Goal: Contribute content: Add original content to the website for others to see

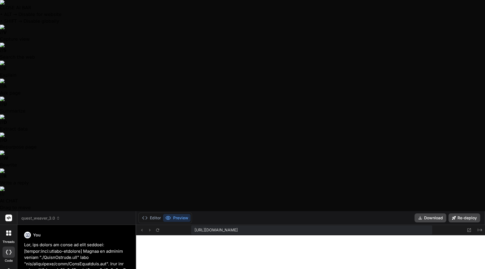
scroll to position [29, 0]
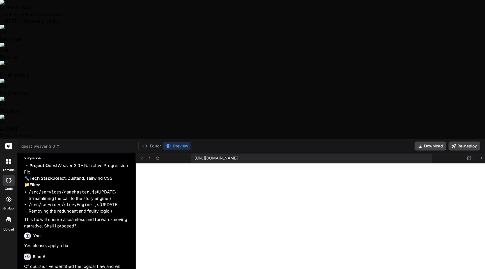
type textarea "O"
type textarea "x"
type textarea "On"
type textarea "x"
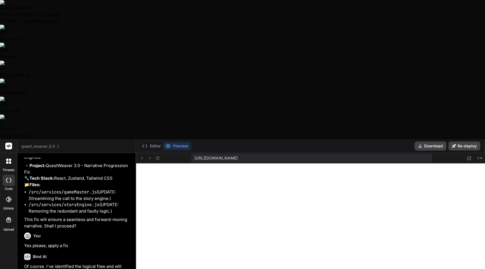
type textarea "One"
type textarea "x"
type textarea "Onec"
type textarea "x"
type textarea "Onece"
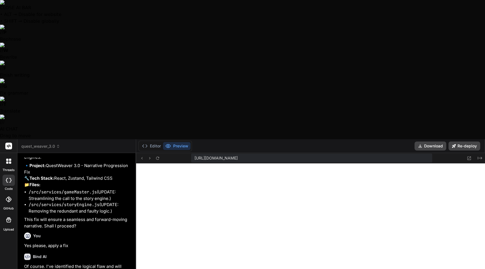
type textarea "x"
type textarea "Onece"
type textarea "x"
type textarea "Onece a"
type textarea "x"
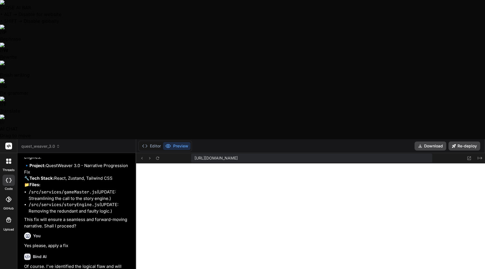
type textarea "Onece ag"
type textarea "x"
type textarea "Onece aga"
type textarea "x"
type textarea "Onece agai"
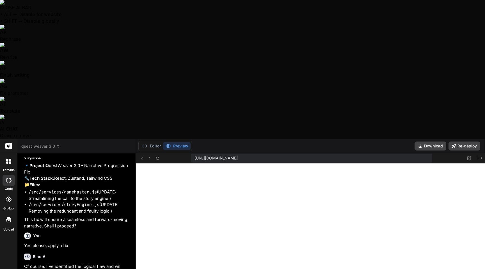
type textarea "x"
type textarea "Onece again"
type textarea "x"
type textarea "Onece again"
type textarea "x"
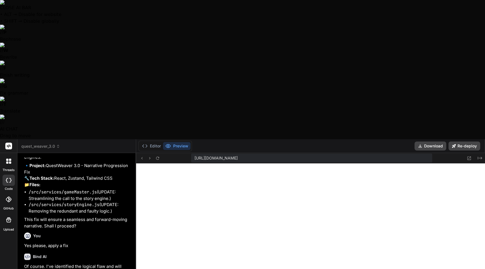
type textarea "Onece again I"
type textarea "x"
type textarea "Onece again I"
type textarea "x"
type textarea "Onece again I g"
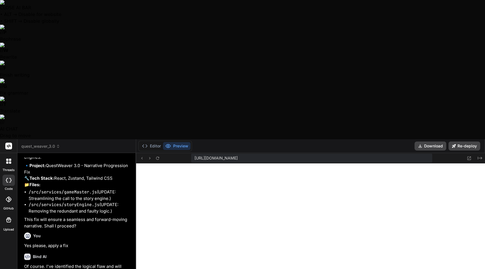
type textarea "x"
type textarea "Onece again I go"
type textarea "x"
type textarea "Onece again I got"
type textarea "x"
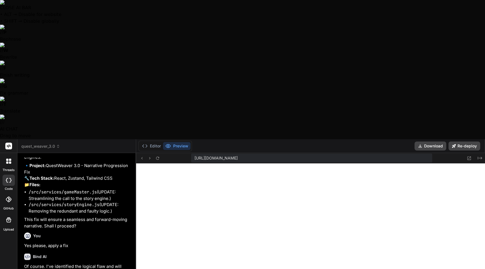
type textarea "Onece again I got"
type textarea "x"
type textarea "Onece again I got t"
type textarea "x"
type textarea "Onece again I got th"
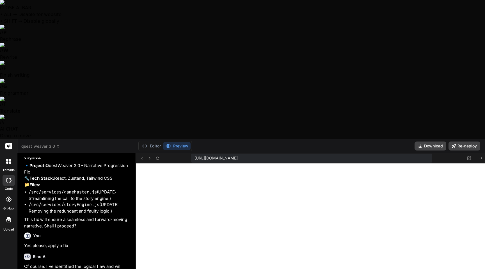
type textarea "x"
type textarea "Onece again I got thi"
type textarea "x"
type textarea "Onece again I got this"
type textarea "x"
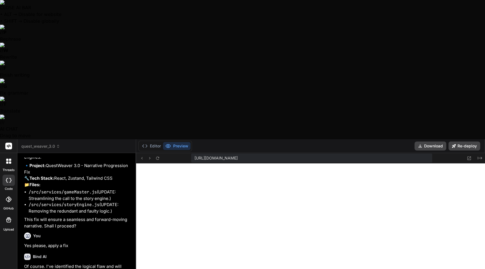
type textarea "Onece again I got this"
type textarea "x"
type textarea "Onece again I got this"
type textarea "x"
type textarea "Onece again I got this:"
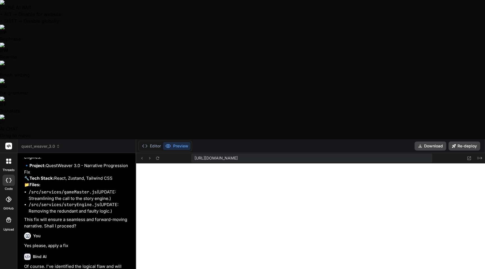
type textarea "x"
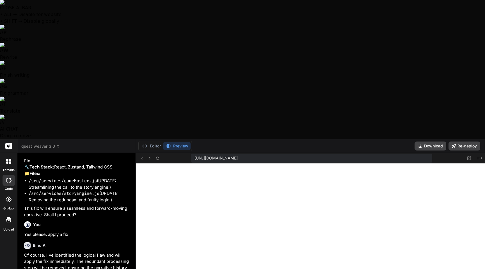
type textarea "Onece again I got this: ""
type textarea "x"
paste textarea "A mysterious stranger approaches you, their face hidden by a deep hood. 'I know…"
type textarea "Onece again I got this: "A mysterious stranger approaches you, their face hidde…"
type textarea "x"
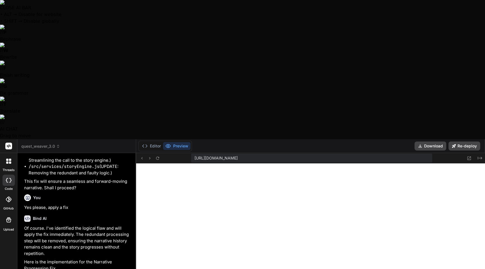
type textarea "Onece again I got this: "A mysterious stranger approaches you, their face hidde…"
type textarea "x"
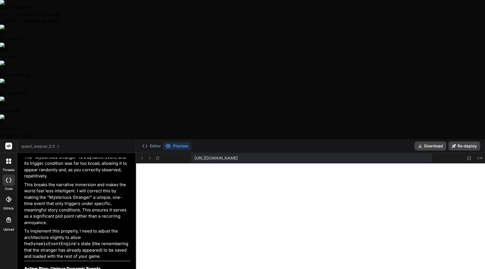
scroll to position [12265, 0]
type textarea "x"
type textarea "A"
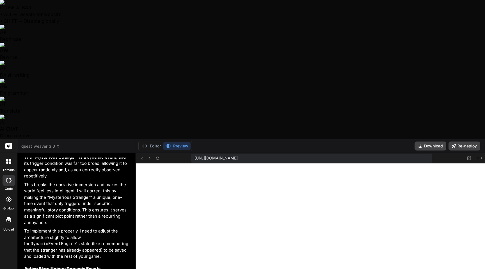
type textarea "x"
type textarea "Ah"
type textarea "x"
type textarea "Ah"
type textarea "x"
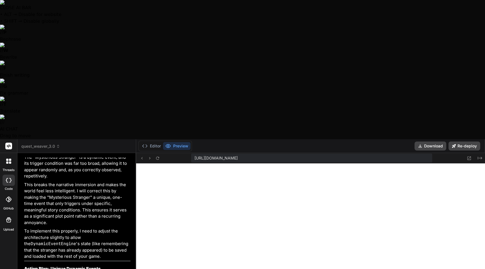
type textarea "Ah s"
type textarea "x"
type textarea "Ah so"
type textarea "x"
type textarea "Ah so"
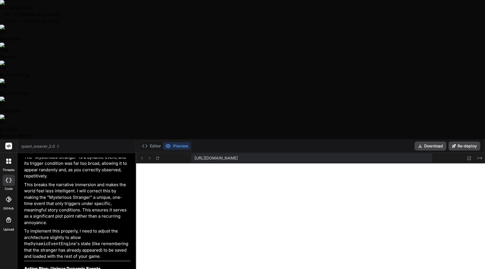
type textarea "x"
type textarea "Ah so t"
type textarea "x"
type textarea "Ah so th"
type textarea "x"
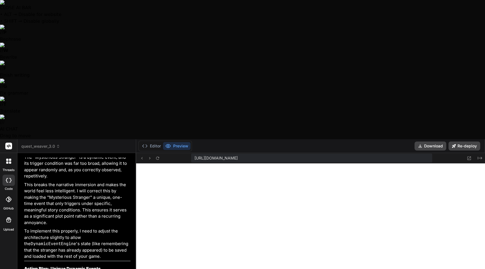
type textarea "Ah so tha"
type textarea "x"
type textarea "Ah so that"
type textarea "x"
type textarea "Ah so that"
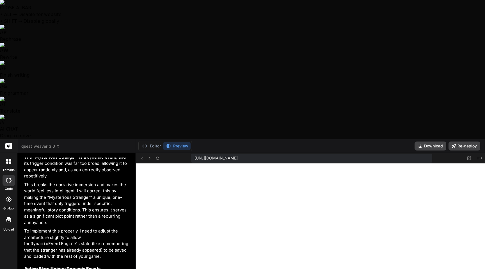
type textarea "x"
type textarea "Ah so that w"
type textarea "x"
type textarea "Ah so that wa"
type textarea "x"
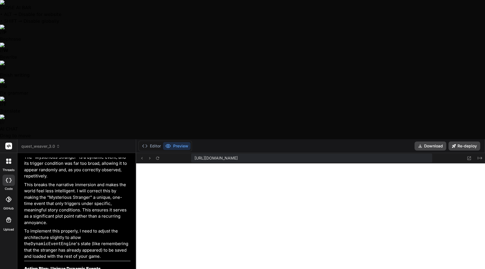
type textarea "Ah so that was"
type textarea "x"
type textarea "Ah so that was"
type textarea "x"
type textarea "Ah so that was i"
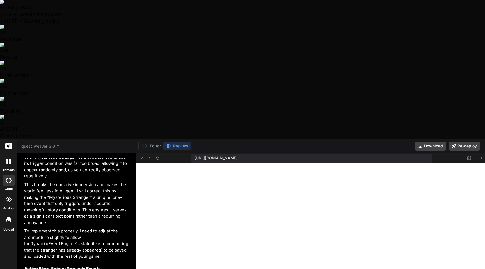
type textarea "x"
type textarea "Ah so that was it"
type textarea "x"
type textarea "Ah so that was it!"
type textarea "x"
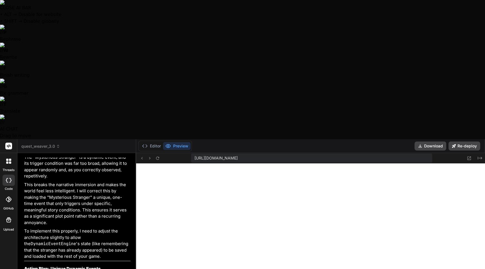
type textarea "Ah so that was it!"
type textarea "x"
type textarea "Ah so that was it! I"
type textarea "x"
type textarea "Ah so that was it! It"
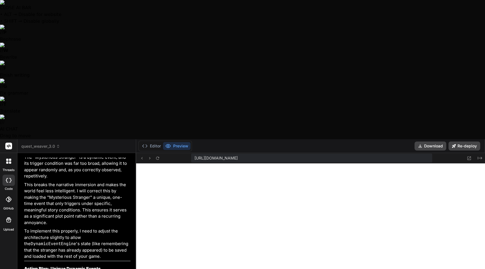
type textarea "x"
type textarea "Ah so that was it! It"
type textarea "x"
type textarea "Ah so that was it! It t"
type textarea "x"
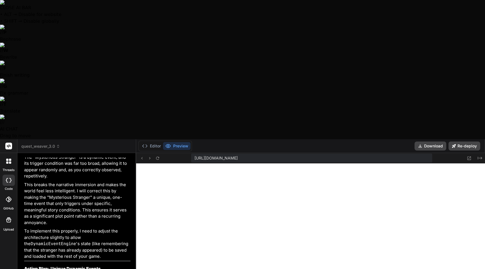
type textarea "Ah so that was it! It tr"
type textarea "x"
type textarea "Ah so that was it! It tru"
type textarea "x"
type textarea "Ah so that was it! It trul"
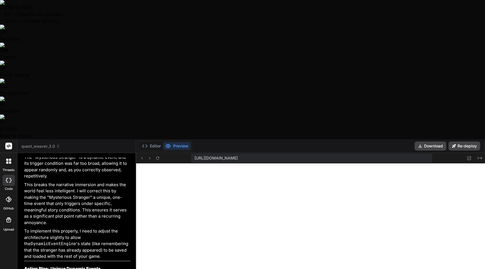
type textarea "x"
type textarea "Ah so that was it! It truly"
type textarea "x"
type textarea "Ah so that was it! It truly"
type textarea "x"
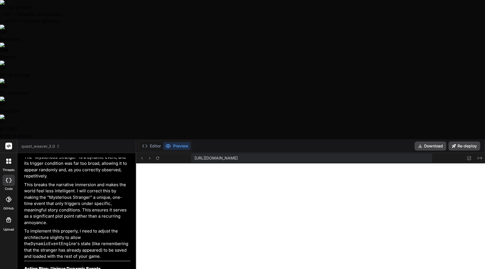
type textarea "Ah so that was it! It truly f"
type textarea "x"
type textarea "Ah so that was it! It truly fe"
type textarea "x"
type textarea "Ah so that was it! It truly fel"
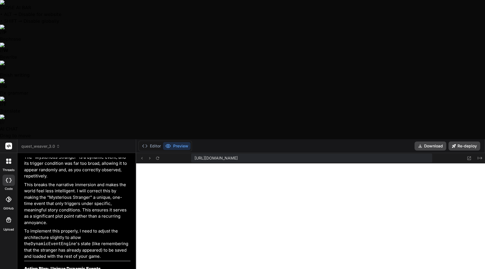
type textarea "x"
type textarea "Ah so that was it! It truly felt"
type textarea "x"
type textarea "Ah so that was it! It truly felt"
type textarea "x"
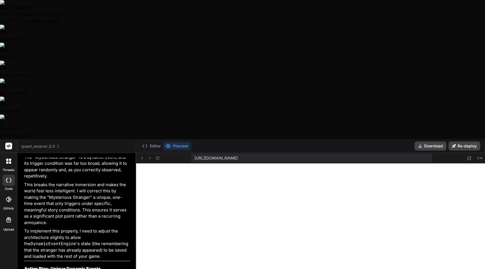
type textarea "Ah so that was it! It truly felt w"
type textarea "x"
type textarea "Ah so that was it! It truly felt we"
type textarea "x"
type textarea "Ah so that was it! It truly felt wei"
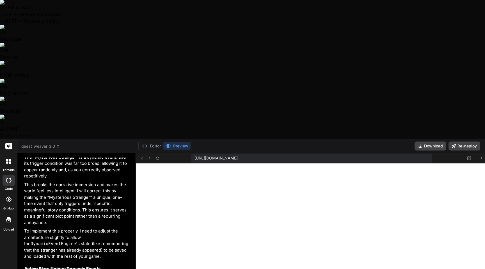
type textarea "x"
type textarea "Ah so that was it! It truly felt [PERSON_NAME]"
type textarea "x"
type textarea "Ah so that was it! It truly felt weird"
type textarea "x"
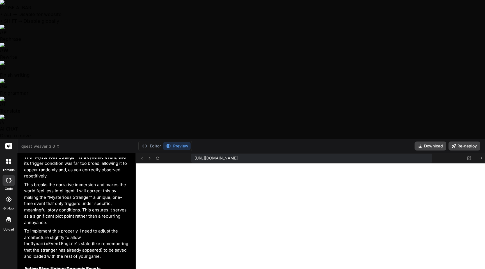
type textarea "Ah so that was it! It truly felt weird."
type textarea "x"
type textarea "Ah so that was it! It truly felt weird."
type textarea "x"
type textarea "Ah so that was it! It truly felt weird."
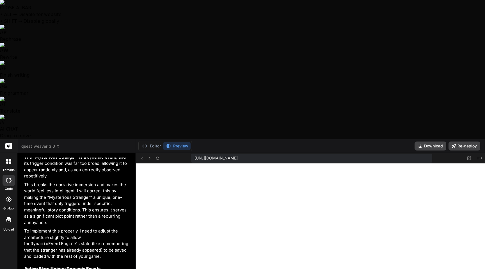
type textarea "x"
type textarea "Ah so that was it! It truly felt weird"
type textarea "x"
type textarea "Ah so that was it! It truly felt weird"
type textarea "x"
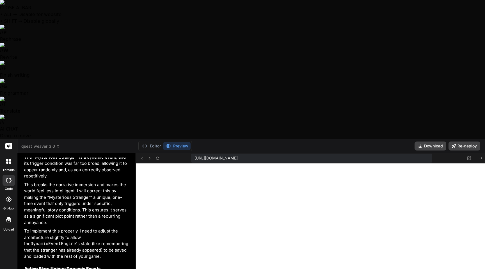
type textarea "Ah so that was it! It truly felt weird a"
type textarea "x"
type textarea "Ah so that was it! It truly felt weird as"
type textarea "x"
type textarea "Ah so that was it! It truly felt weird as"
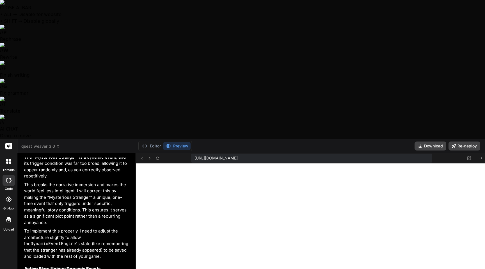
type textarea "x"
type textarea "Ah so that was it! It truly felt weird as t"
type textarea "x"
type textarea "Ah so that was it! It truly felt weird as th"
type textarea "x"
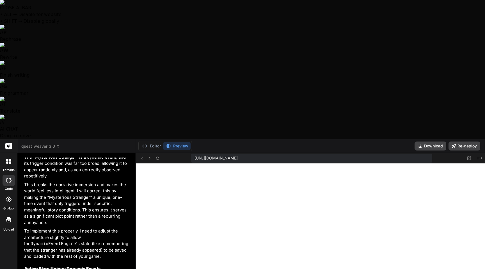
type textarea "Ah so that was it! It truly felt weird as the"
type textarea "x"
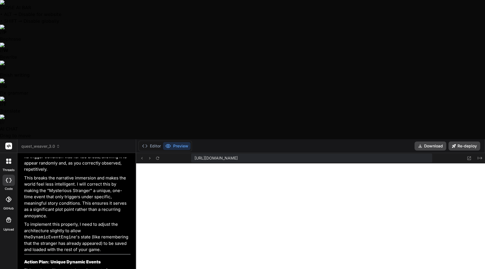
type textarea "Ah so that was it! It truly felt weird as the"
type textarea "x"
type textarea "Ah so that was it! It truly felt weird as the m"
type textarea "x"
type textarea "Ah so that was it! It truly felt weird as the mo"
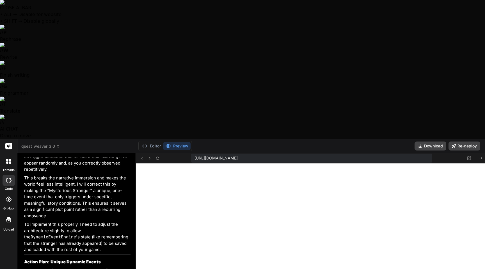
type textarea "x"
type textarea "Ah so that was it! It truly felt weird as the mom"
type textarea "x"
type textarea "Ah so that was it! It truly felt weird as the mome"
type textarea "x"
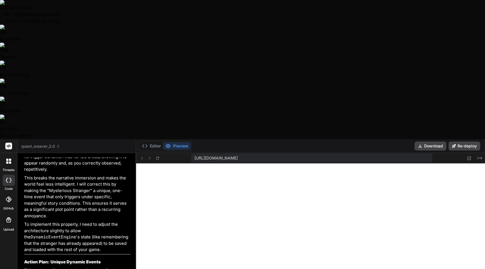
type textarea "Ah so that was it! It truly felt weird as the momen"
type textarea "x"
type textarea "Ah so that was it! It truly felt weird as the moment"
type textarea "x"
type textarea "Ah so that was it! It truly felt weird as the moment"
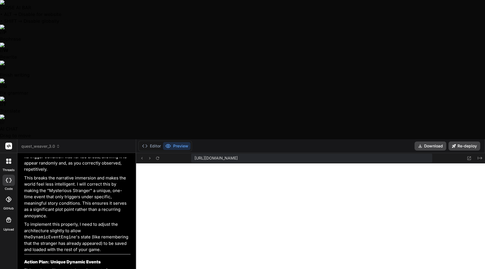
type textarea "x"
type textarea "Ah so that was it! It truly felt weird as the moment w"
type textarea "x"
type textarea "Ah so that was it! It truly felt weird as the moment wa"
type textarea "x"
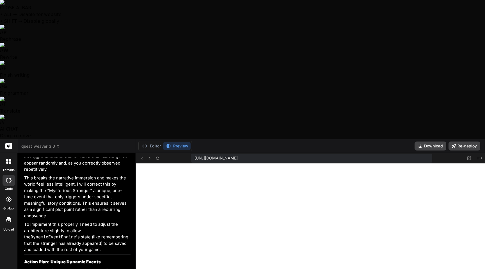
type textarea "Ah so that was it! It truly felt weird as the moment was"
type textarea "x"
type textarea "Ah so that was it! It truly felt weird as the moment was"
type textarea "x"
type textarea "Ah so that was it! It truly felt weird as the moment was n"
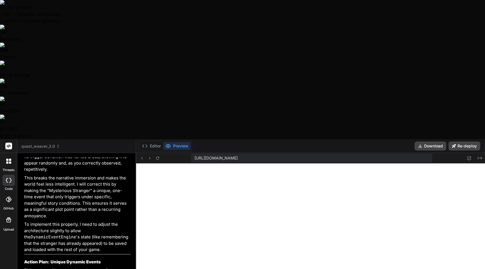
type textarea "x"
type textarea "Ah so that was it! It truly felt weird as the moment was no"
type textarea "x"
type textarea "Ah so that was it! It truly felt weird as the moment was not"
type textarea "x"
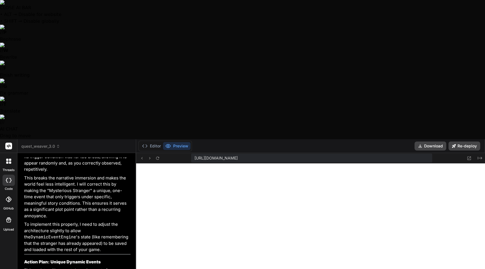
type textarea "Ah so that was it! It truly felt weird as the moment was not"
type textarea "x"
type textarea "Ah so that was it! It truly felt weird as the moment was not s"
type textarea "x"
type textarea "Ah so that was it! It truly felt weird as the moment was not su"
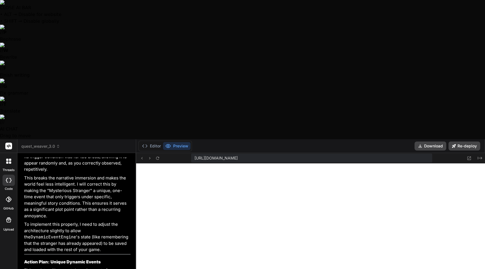
type textarea "x"
type textarea "Ah so that was it! It truly felt weird as the moment was not sui"
type textarea "x"
type textarea "Ah so that was it! It truly felt weird as the moment was not suit"
type textarea "x"
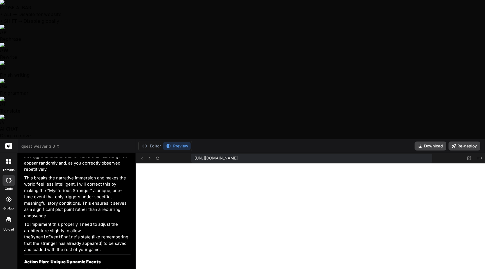
type textarea "Ah so that was it! It truly felt weird as the moment was not suita"
type textarea "x"
type textarea "Ah so that was it! It truly felt weird as the moment was not suitab"
type textarea "x"
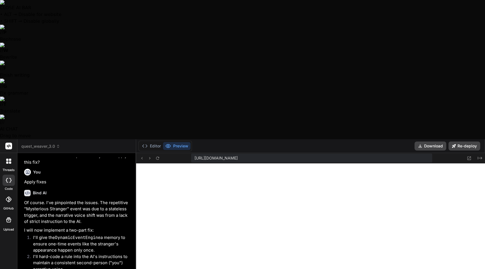
scroll to position [12858, 0]
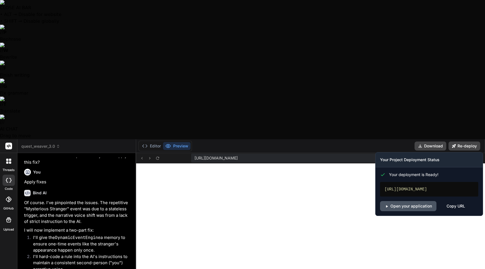
click at [410, 201] on link "Open your application" at bounding box center [408, 206] width 56 height 10
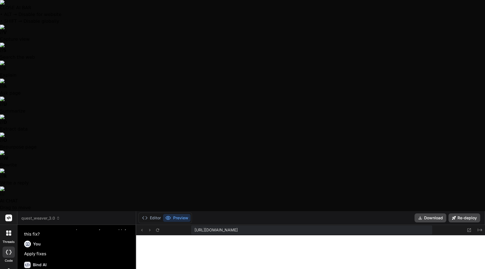
click at [52, 215] on span "quest_weaver_3.0" at bounding box center [40, 218] width 39 height 6
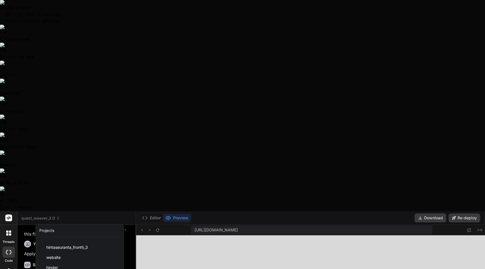
scroll to position [231, 0]
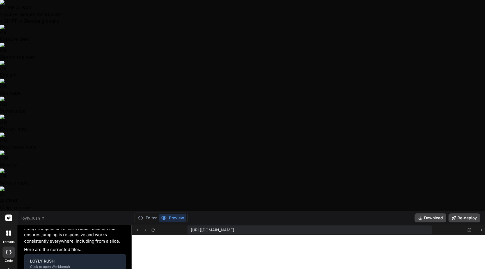
scroll to position [675, 0]
